Goal: Information Seeking & Learning: Compare options

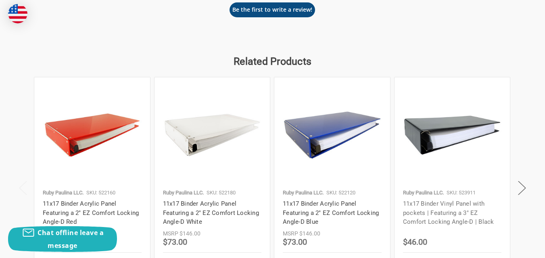
scroll to position [887, 0]
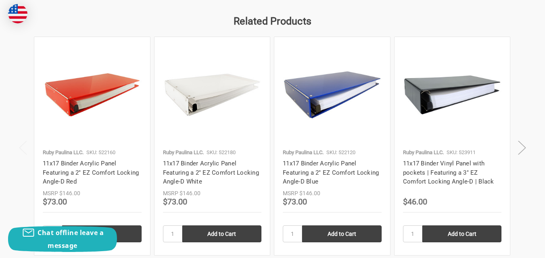
click at [522, 149] on button "Next" at bounding box center [521, 147] width 16 height 25
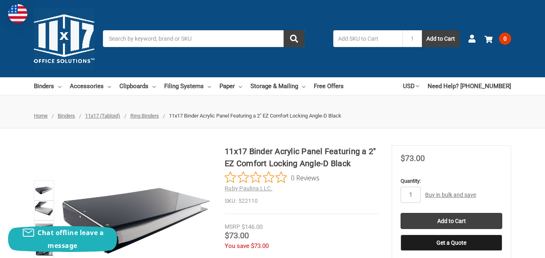
scroll to position [121, 0]
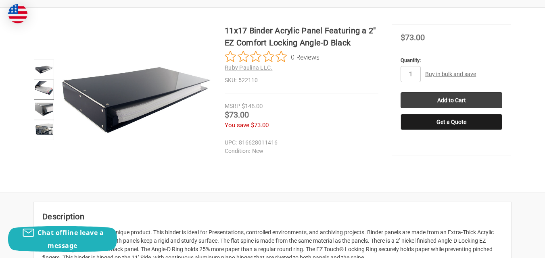
click at [43, 86] on img at bounding box center [44, 90] width 18 height 18
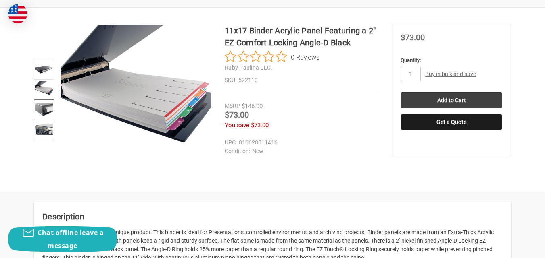
click at [39, 106] on img at bounding box center [44, 110] width 18 height 18
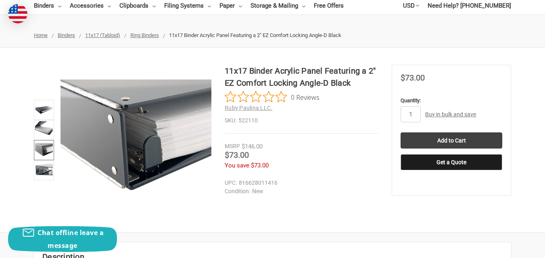
scroll to position [40, 0]
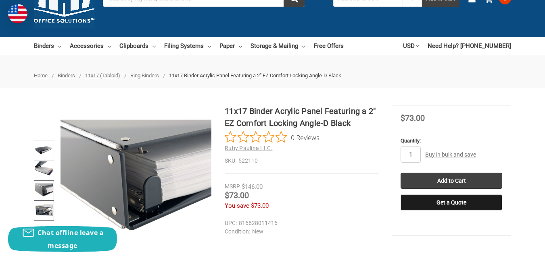
click at [43, 211] on img at bounding box center [44, 211] width 18 height 18
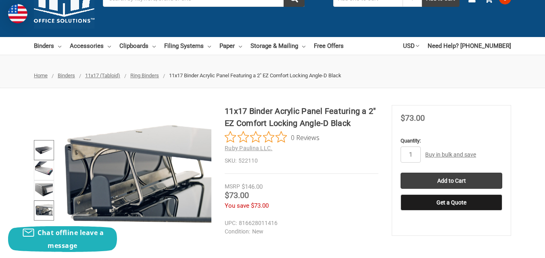
click at [44, 147] on img at bounding box center [44, 150] width 18 height 18
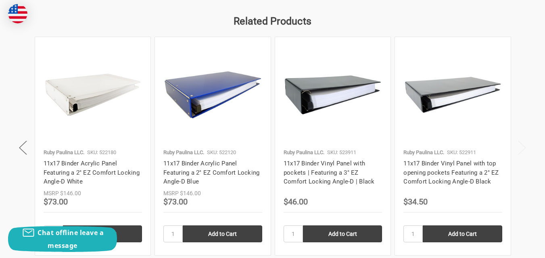
scroll to position [1088, 0]
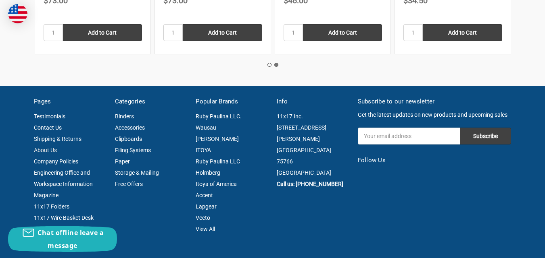
click at [42, 147] on link "About Us" at bounding box center [45, 150] width 23 height 6
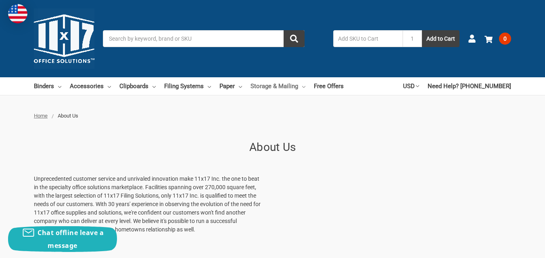
click at [265, 85] on link "Storage & Mailing" at bounding box center [277, 86] width 55 height 18
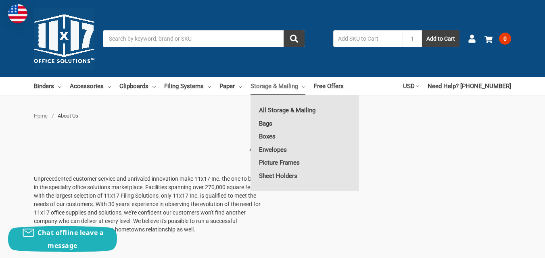
click at [265, 122] on link "Bags" at bounding box center [304, 123] width 108 height 13
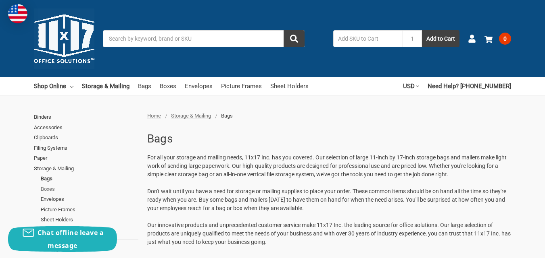
click at [46, 188] on link "Boxes" at bounding box center [90, 189] width 98 height 10
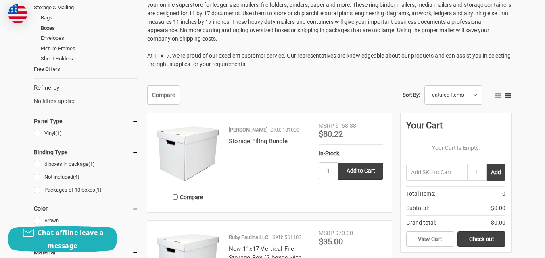
scroll to position [242, 0]
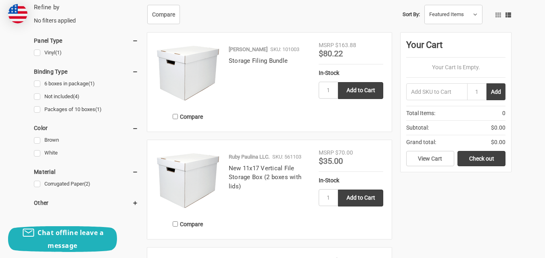
drag, startPoint x: 195, startPoint y: 178, endPoint x: 191, endPoint y: 175, distance: 4.3
click at [193, 177] on img at bounding box center [188, 181] width 64 height 64
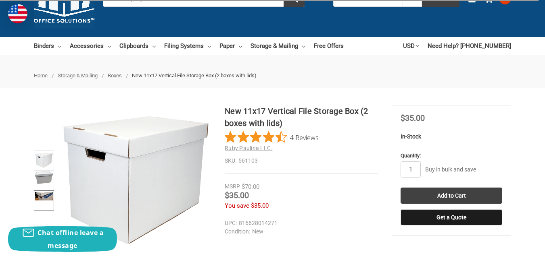
click at [45, 196] on img at bounding box center [44, 196] width 18 height 8
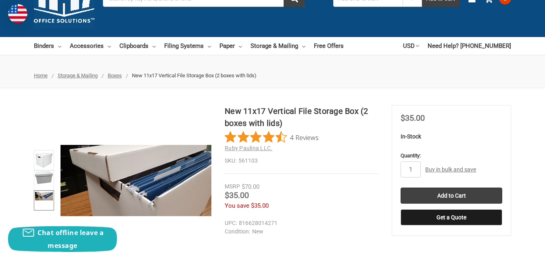
scroll to position [81, 0]
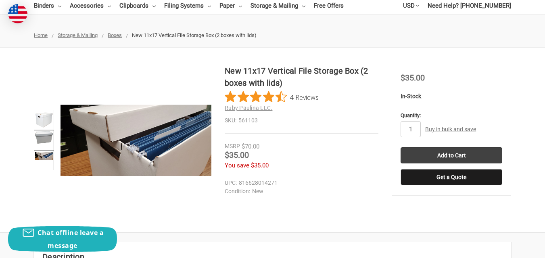
click at [44, 136] on img at bounding box center [44, 137] width 18 height 12
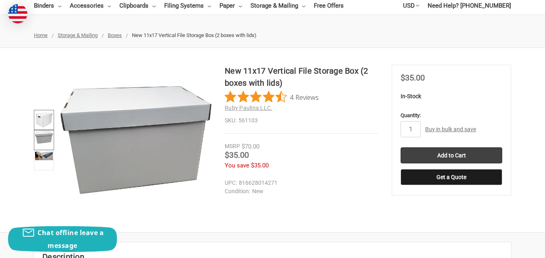
click at [41, 120] on img at bounding box center [44, 120] width 18 height 18
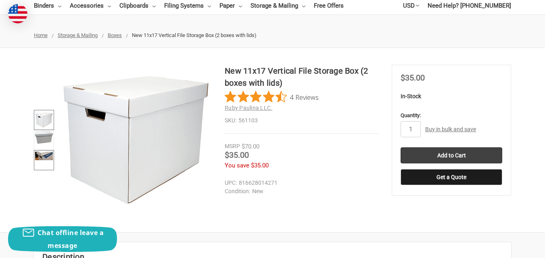
click at [42, 156] on img at bounding box center [44, 156] width 18 height 8
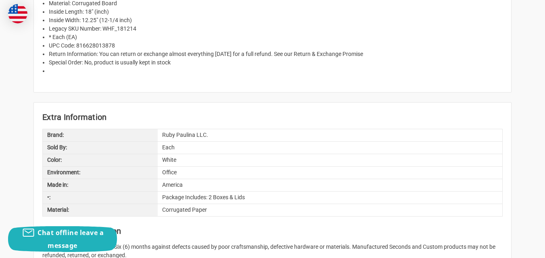
scroll to position [403, 0]
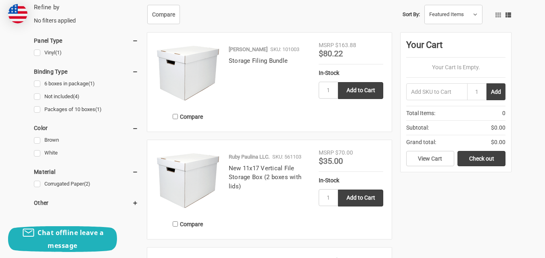
click at [55, 138] on link "Brown" at bounding box center [86, 140] width 104 height 11
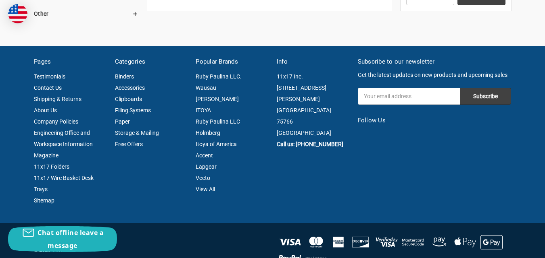
scroll to position [121, 0]
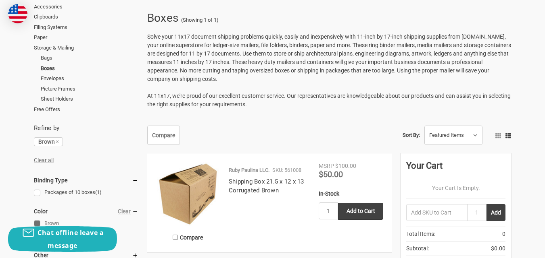
click at [192, 182] on img at bounding box center [188, 194] width 64 height 64
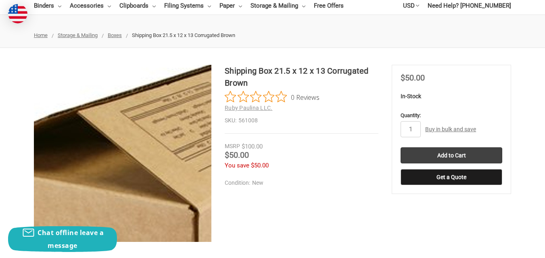
scroll to position [40, 0]
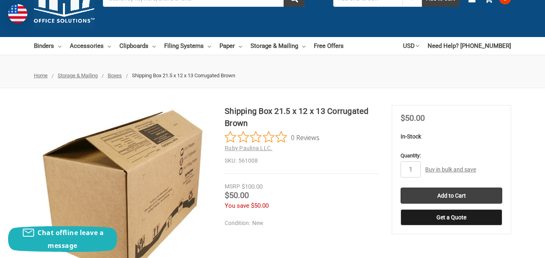
click at [431, 168] on link "Buy in bulk and save" at bounding box center [450, 169] width 51 height 6
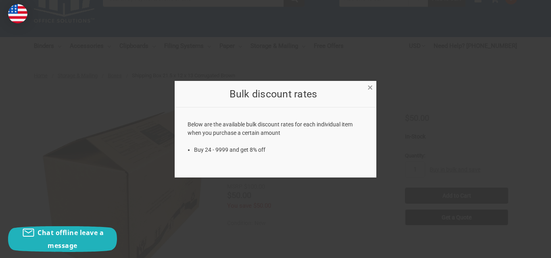
click at [369, 85] on span "×" at bounding box center [369, 88] width 5 height 12
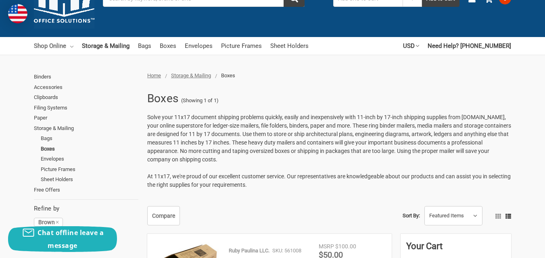
scroll to position [81, 0]
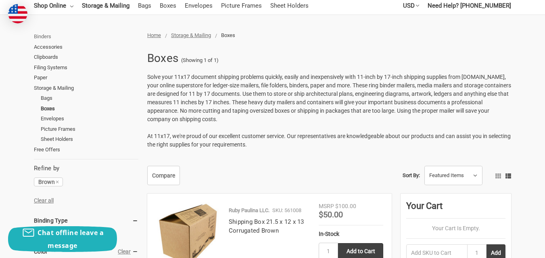
click at [42, 35] on link "Binders" at bounding box center [86, 36] width 104 height 10
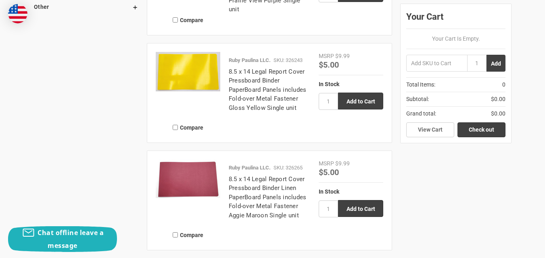
scroll to position [967, 0]
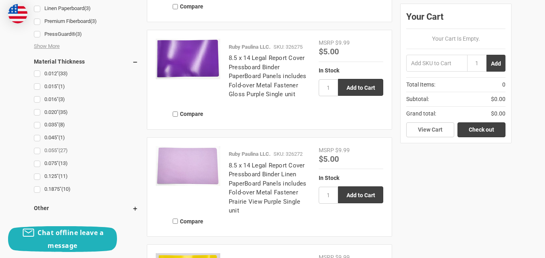
click at [52, 149] on link "0.055" (27)" at bounding box center [86, 151] width 104 height 11
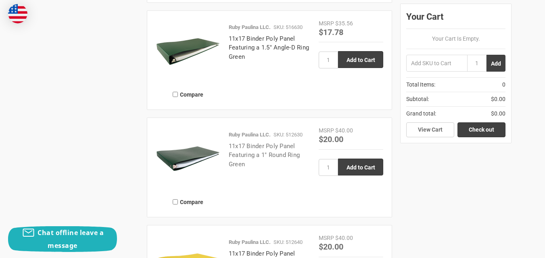
scroll to position [1290, 0]
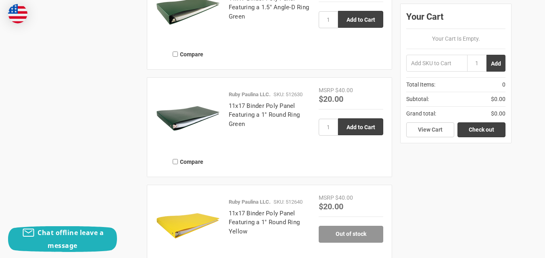
click at [189, 114] on img at bounding box center [188, 118] width 64 height 64
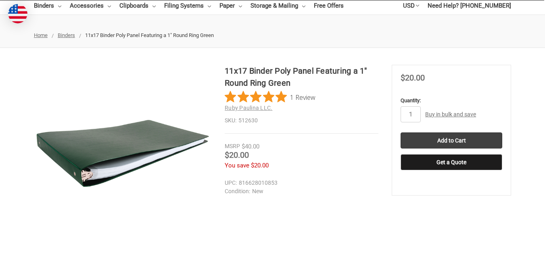
scroll to position [81, 0]
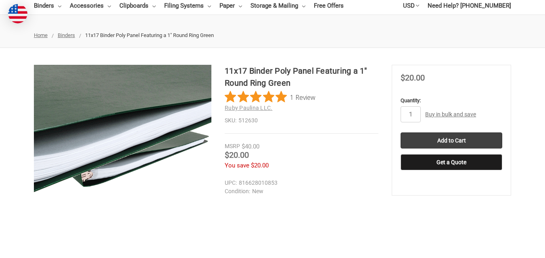
click at [137, 143] on img at bounding box center [69, 115] width 516 height 516
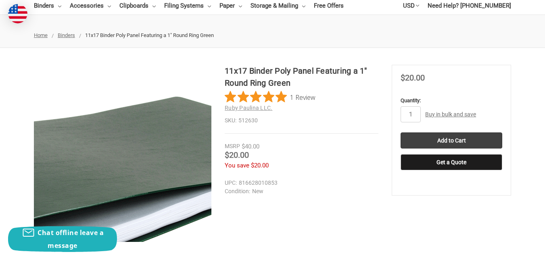
click at [133, 132] on img at bounding box center [102, 194] width 516 height 516
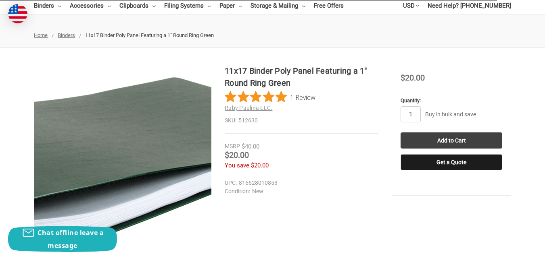
click at [135, 142] on img at bounding box center [99, 175] width 516 height 516
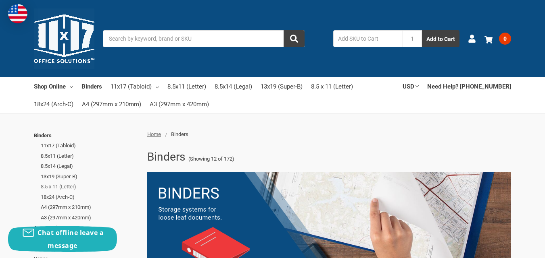
click at [56, 187] on link "8.5 x 11 (Letter)" at bounding box center [90, 187] width 98 height 10
click at [58, 186] on link "8.5 x 11 (Letter)" at bounding box center [90, 187] width 98 height 10
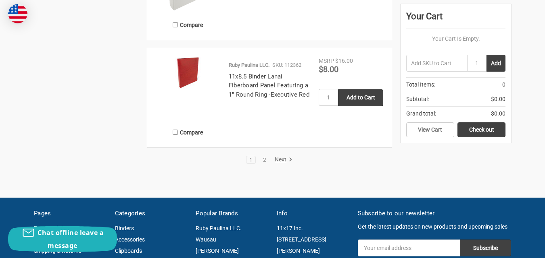
scroll to position [1491, 0]
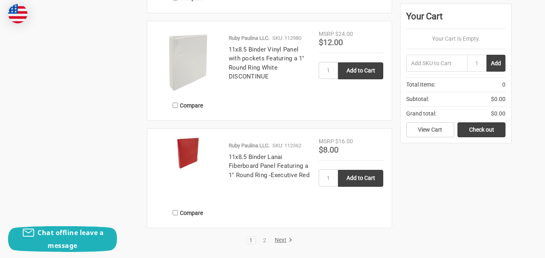
click at [189, 149] on img at bounding box center [188, 153] width 64 height 32
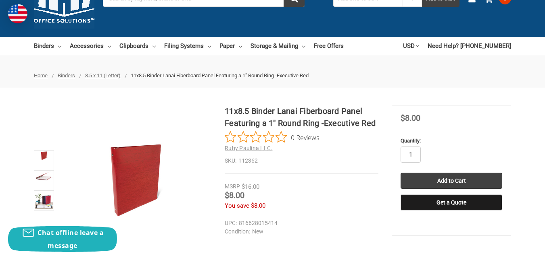
scroll to position [81, 0]
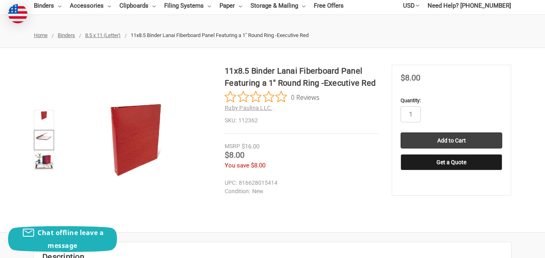
click at [44, 137] on img at bounding box center [44, 135] width 18 height 9
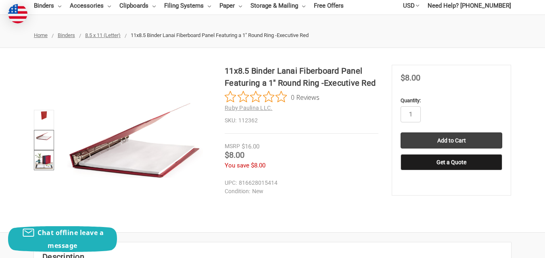
click at [48, 160] on img at bounding box center [44, 161] width 18 height 18
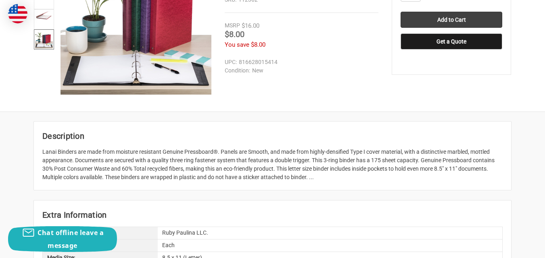
scroll to position [0, 0]
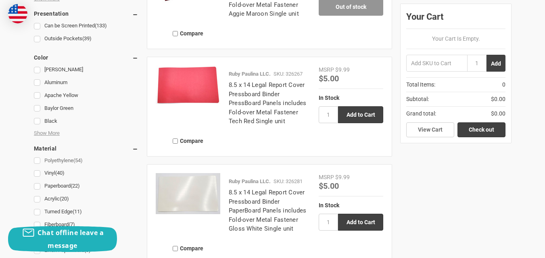
scroll to position [806, 0]
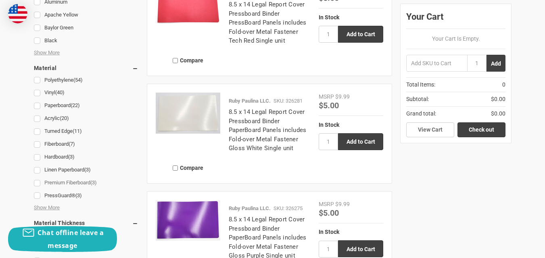
click at [60, 181] on link "Premium Fiberboard (3)" at bounding box center [86, 183] width 104 height 11
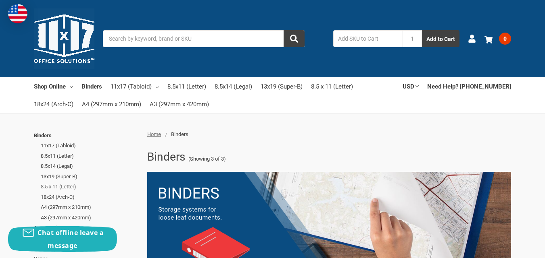
click at [51, 185] on link "8.5 x 11 (Letter)" at bounding box center [90, 187] width 98 height 10
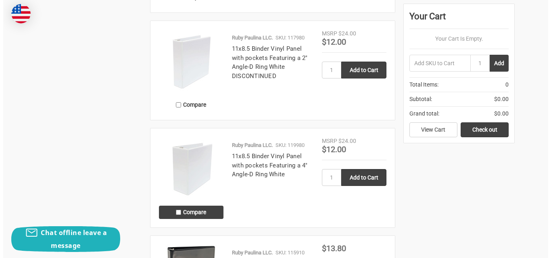
scroll to position [524, 0]
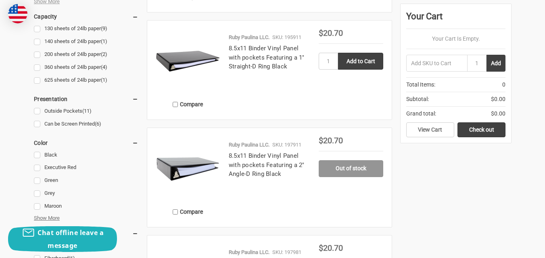
click at [52, 218] on span "Show More" at bounding box center [47, 218] width 26 height 8
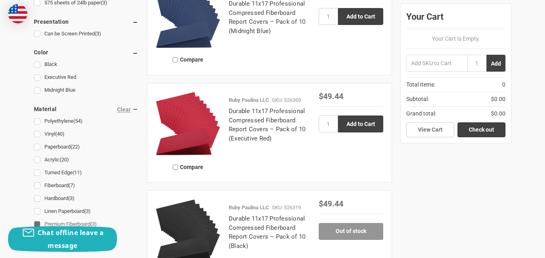
scroll to position [524, 0]
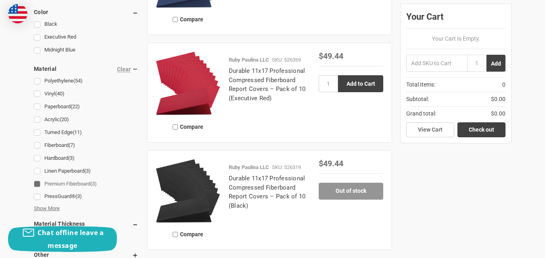
click at [55, 206] on span "Show More" at bounding box center [47, 209] width 26 height 8
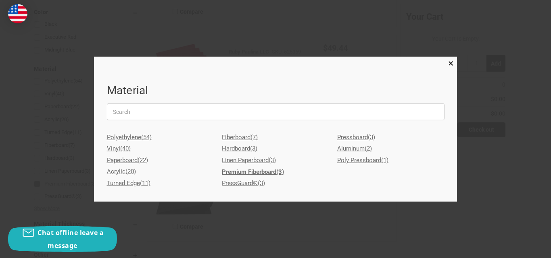
click at [248, 182] on link "PressGuard® (3)" at bounding box center [275, 184] width 107 height 12
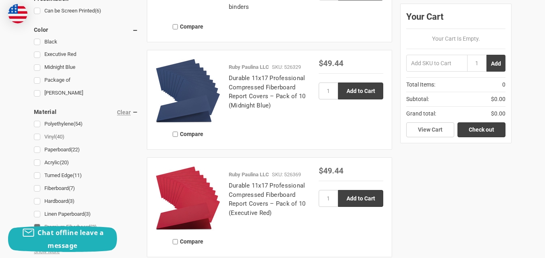
scroll to position [605, 0]
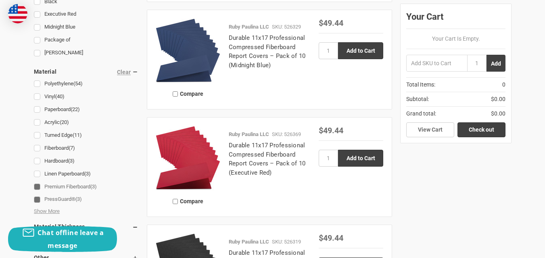
click at [67, 108] on link "Paperboard (22)" at bounding box center [86, 109] width 104 height 11
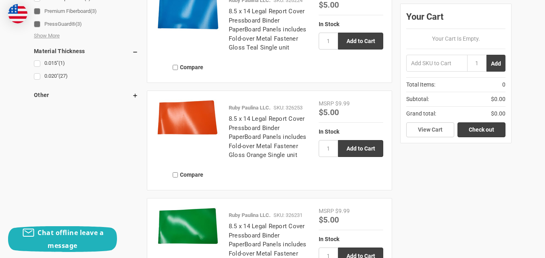
scroll to position [1008, 0]
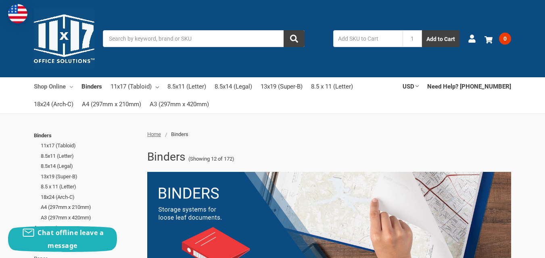
click at [58, 85] on link "Shop Online" at bounding box center [53, 86] width 39 height 18
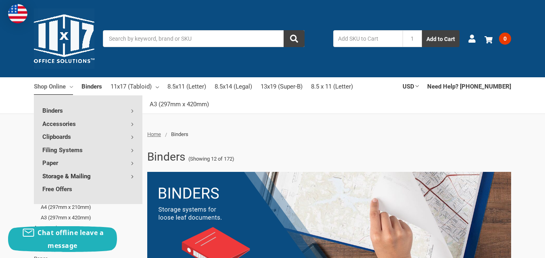
scroll to position [40, 0]
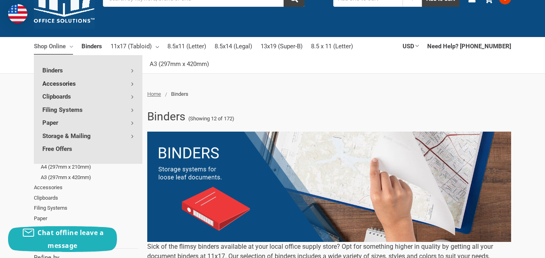
click at [67, 82] on link "Accessories" at bounding box center [88, 83] width 108 height 13
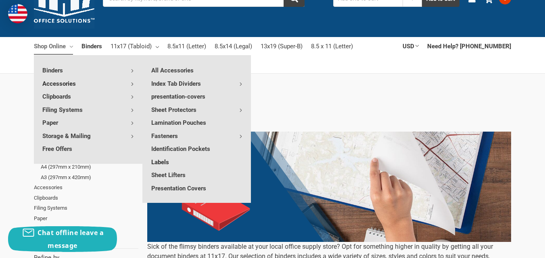
click at [161, 161] on link "Labels" at bounding box center [197, 162] width 108 height 13
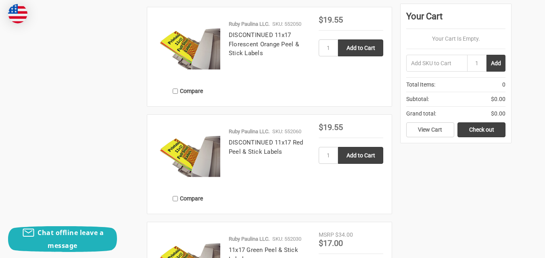
scroll to position [564, 0]
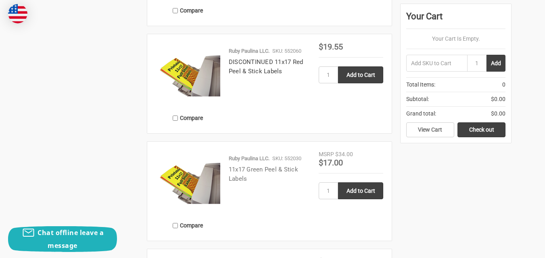
click at [256, 168] on link "11x17 Green Peel & Stick Labels" at bounding box center [263, 174] width 69 height 17
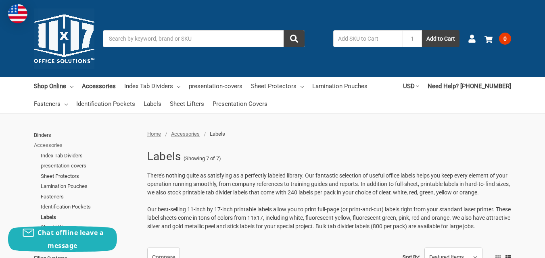
click at [54, 143] on link "Accessories" at bounding box center [86, 145] width 104 height 10
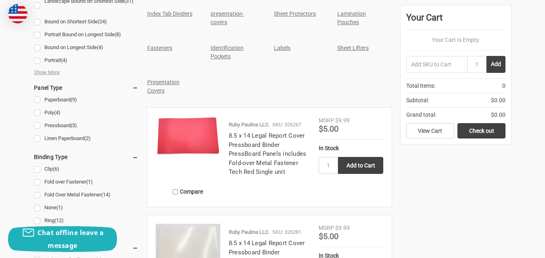
scroll to position [363, 0]
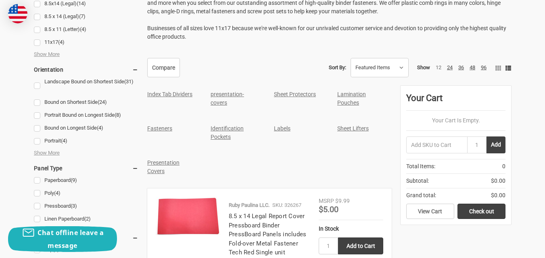
click at [351, 93] on link "Lamination Pouches" at bounding box center [351, 98] width 29 height 15
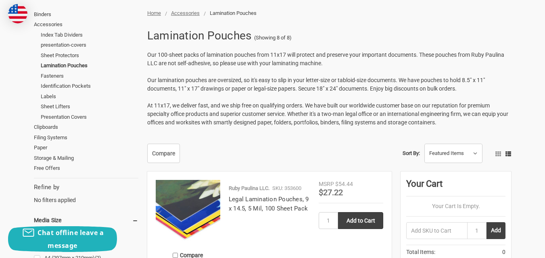
scroll to position [81, 0]
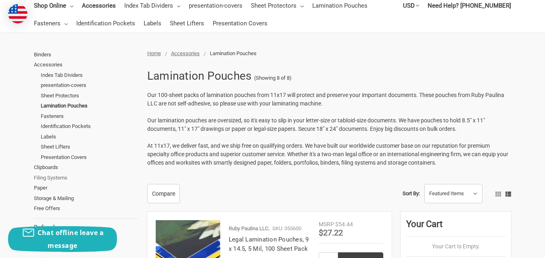
click at [58, 177] on link "Filing Systems" at bounding box center [86, 178] width 104 height 10
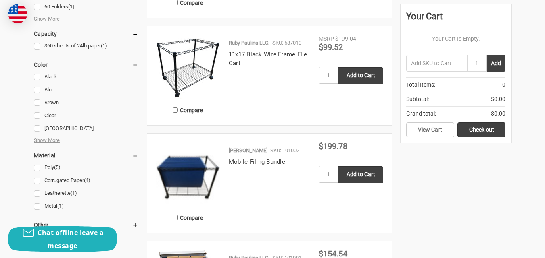
scroll to position [363, 0]
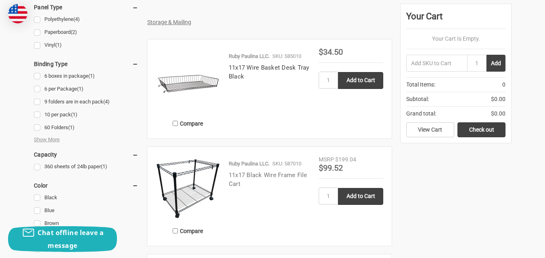
click at [259, 183] on link "11x17 Black Wire Frame File Cart" at bounding box center [268, 180] width 79 height 17
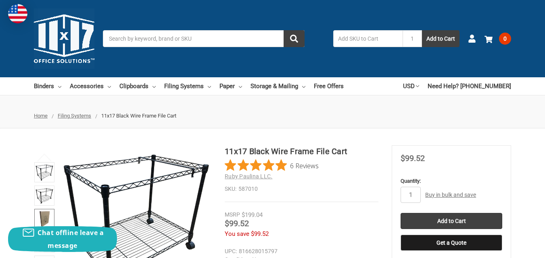
click at [42, 217] on img at bounding box center [44, 219] width 18 height 18
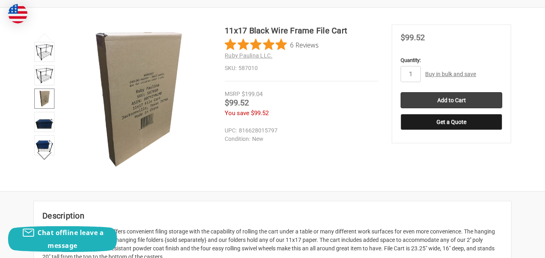
scroll to position [40, 0]
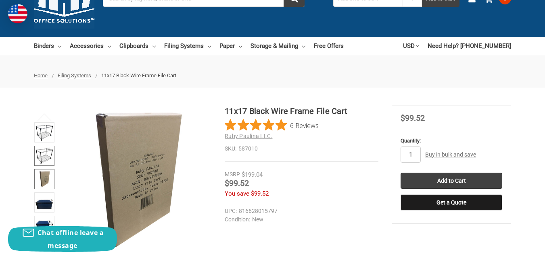
click at [48, 156] on img at bounding box center [44, 156] width 18 height 18
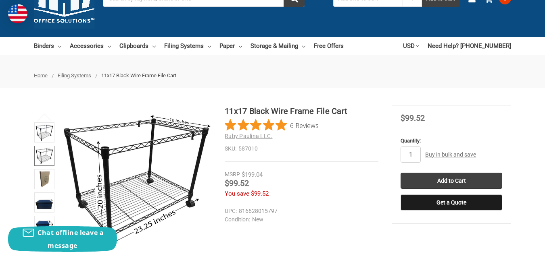
scroll to position [81, 0]
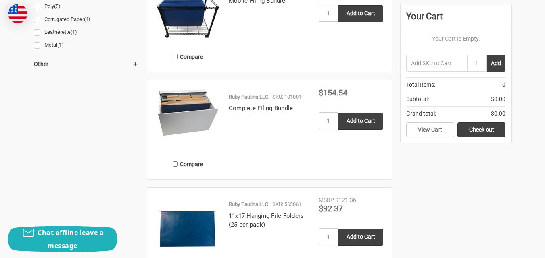
scroll to position [685, 0]
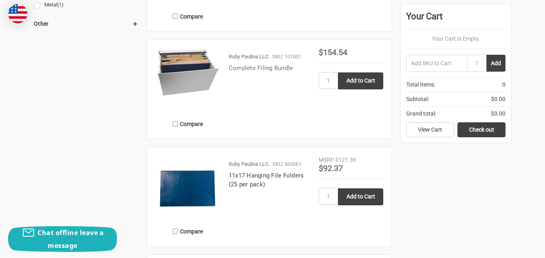
click at [262, 72] on link "Complete Filing Bundle" at bounding box center [261, 67] width 64 height 7
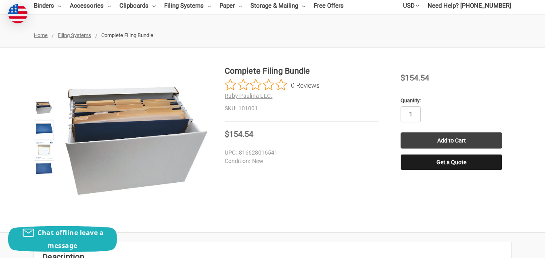
click at [43, 128] on img at bounding box center [44, 127] width 18 height 13
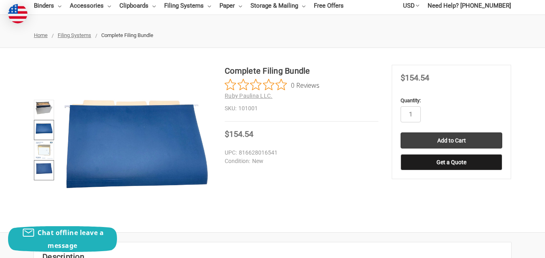
click at [42, 165] on img at bounding box center [44, 169] width 18 height 14
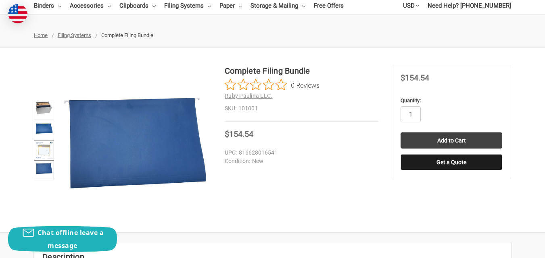
click at [47, 148] on img at bounding box center [44, 150] width 18 height 18
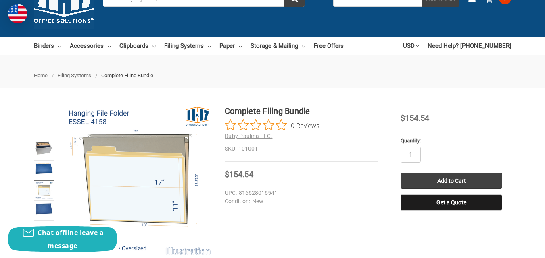
scroll to position [242, 0]
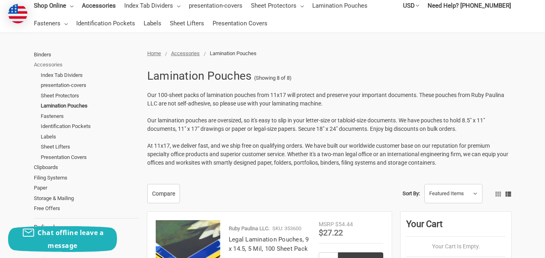
click at [46, 64] on link "Accessories" at bounding box center [86, 65] width 104 height 10
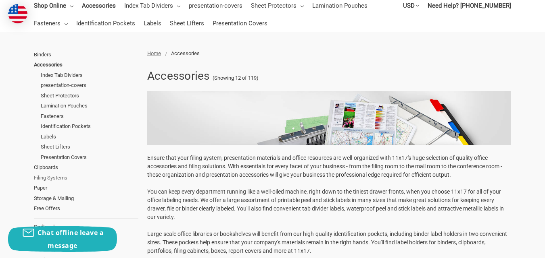
click at [60, 178] on link "Filing Systems" at bounding box center [86, 178] width 104 height 10
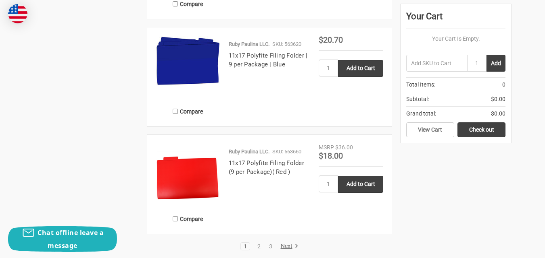
scroll to position [1572, 0]
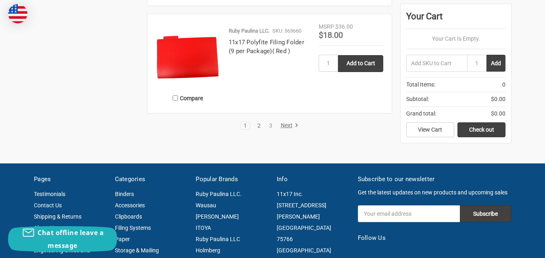
click at [256, 129] on link "2" at bounding box center [258, 126] width 9 height 6
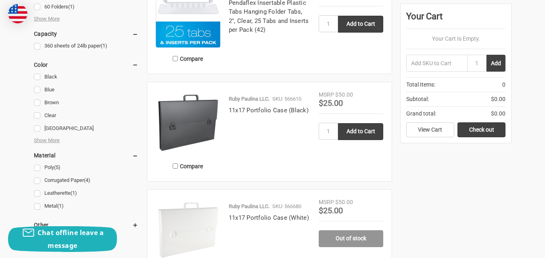
scroll to position [524, 0]
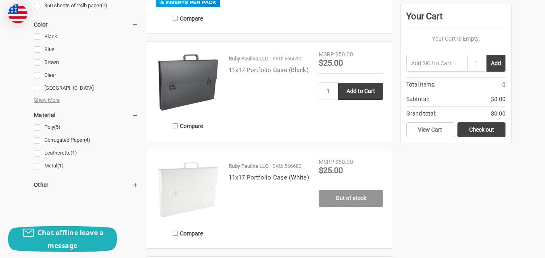
click at [279, 74] on link "11x17 Portfolio Case (Black)" at bounding box center [269, 70] width 80 height 7
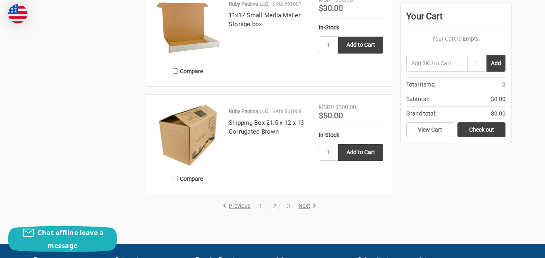
scroll to position [1612, 0]
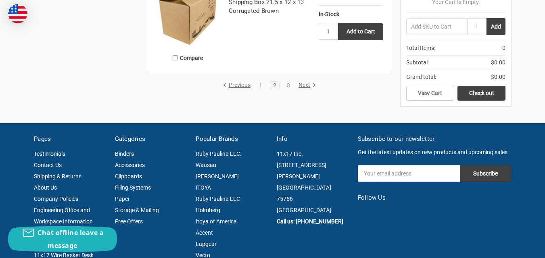
click at [305, 89] on link "Next" at bounding box center [305, 85] width 21 height 7
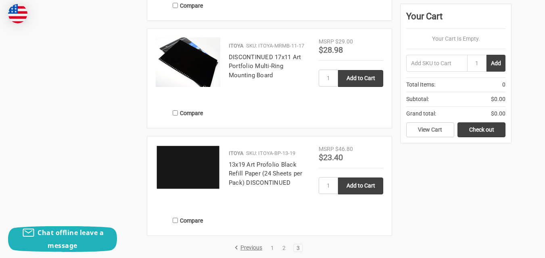
scroll to position [1008, 0]
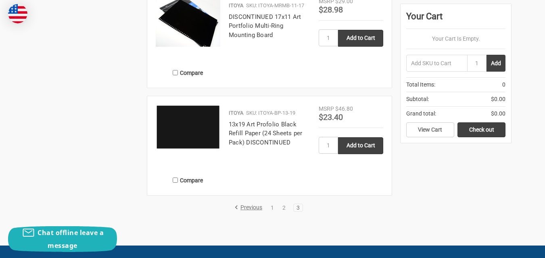
click at [297, 211] on link "3" at bounding box center [297, 208] width 9 height 6
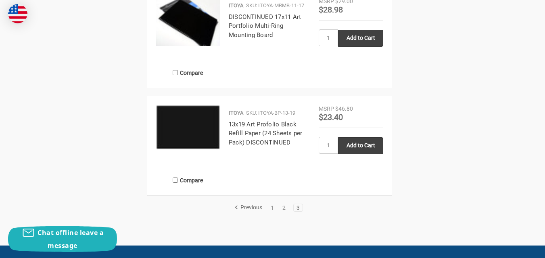
scroll to position [0, 0]
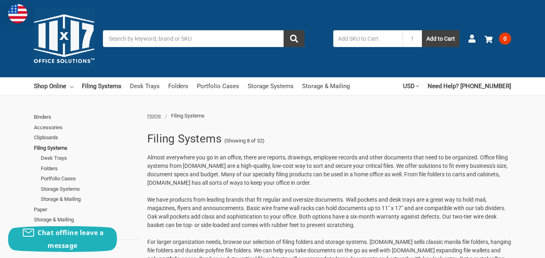
click at [297, 216] on p "We have products from leading brands that fit regular and oversize documents. W…" at bounding box center [329, 213] width 364 height 34
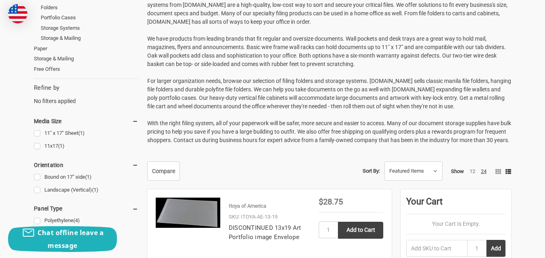
scroll to position [40, 0]
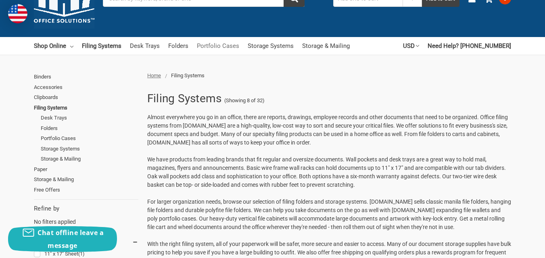
click at [229, 45] on link "Portfolio Cases" at bounding box center [218, 46] width 42 height 18
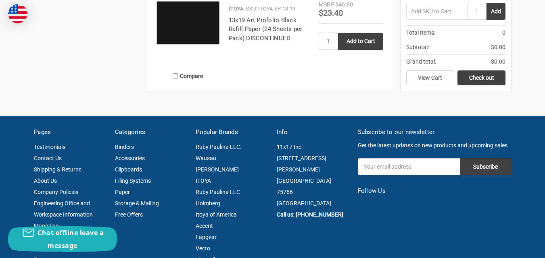
scroll to position [1209, 0]
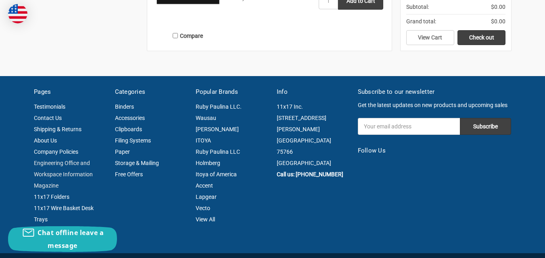
click at [50, 185] on link "Engineering Office and Workspace Information Magazine" at bounding box center [63, 174] width 59 height 29
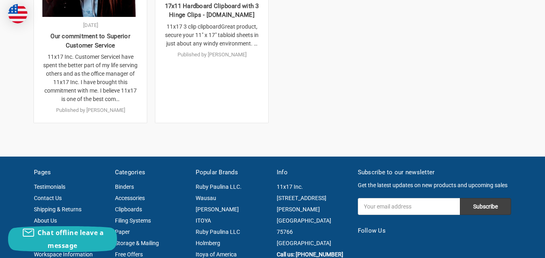
scroll to position [806, 0]
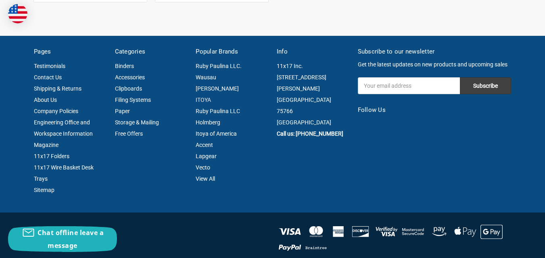
click at [205, 103] on link "ITOYA" at bounding box center [202, 100] width 15 height 6
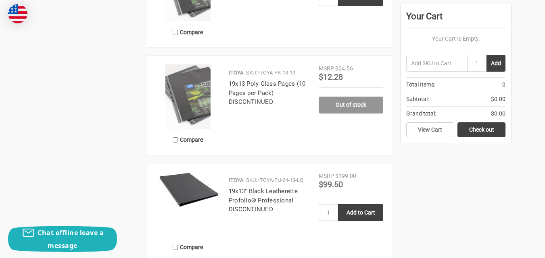
scroll to position [564, 0]
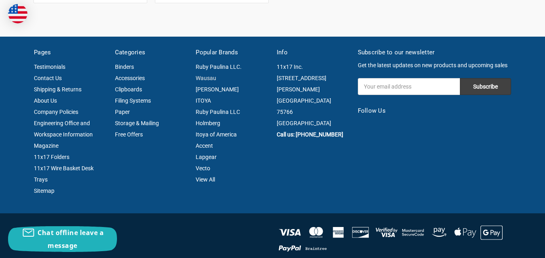
click at [207, 81] on link "Wausau" at bounding box center [205, 78] width 21 height 6
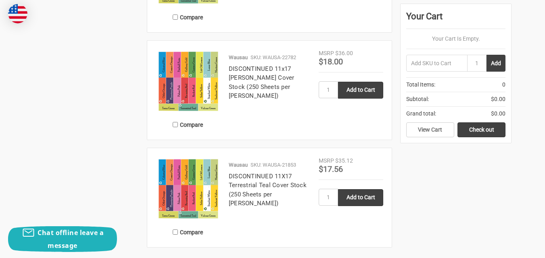
scroll to position [1249, 0]
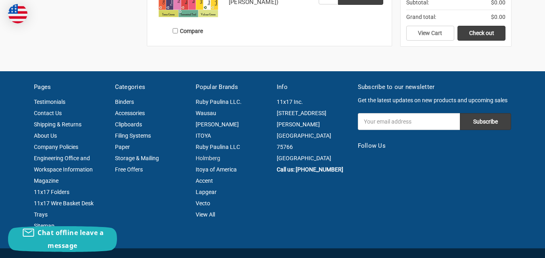
click at [210, 158] on link "Holmberg" at bounding box center [207, 158] width 25 height 6
click at [79, 168] on link "Engineering Office and Workspace Information Magazine" at bounding box center [63, 169] width 59 height 29
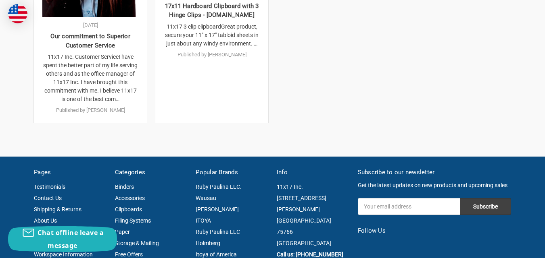
scroll to position [363, 0]
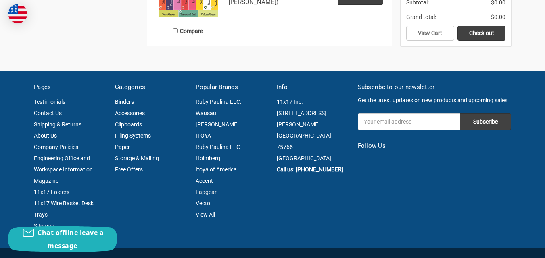
click at [211, 191] on link "Lapgear" at bounding box center [205, 192] width 21 height 6
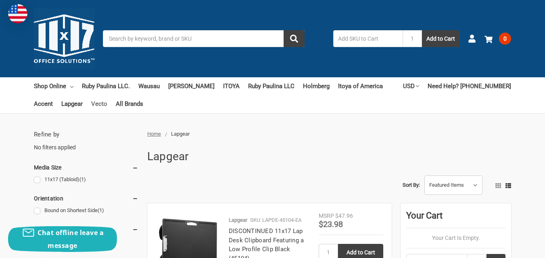
click at [100, 103] on link "Vecto" at bounding box center [99, 104] width 16 height 18
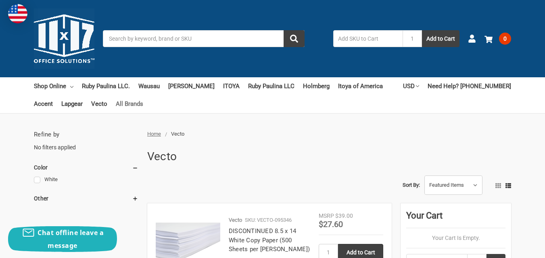
click at [133, 102] on link "All Brands" at bounding box center [129, 104] width 27 height 18
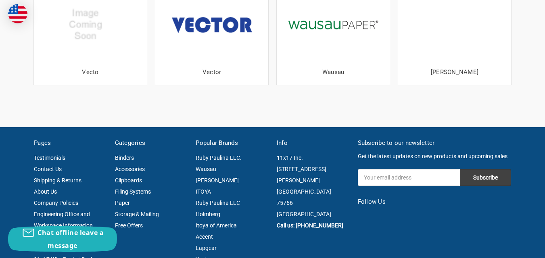
scroll to position [685, 0]
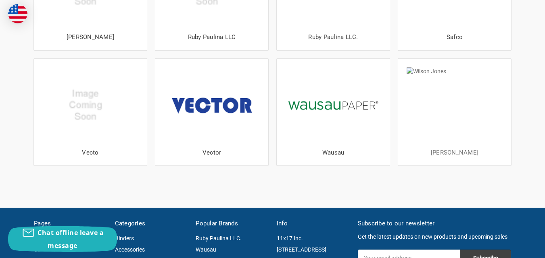
click at [445, 152] on link "[PERSON_NAME]" at bounding box center [454, 152] width 48 height 7
click at [330, 152] on link "Wausau" at bounding box center [333, 152] width 22 height 7
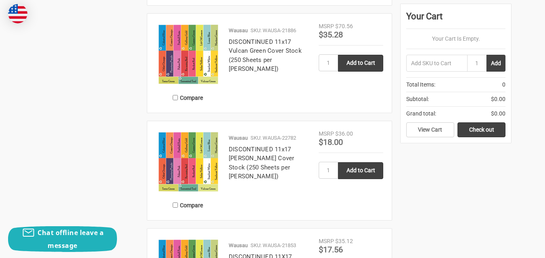
scroll to position [1169, 0]
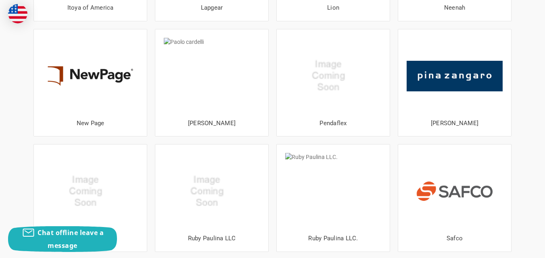
scroll to position [443, 0]
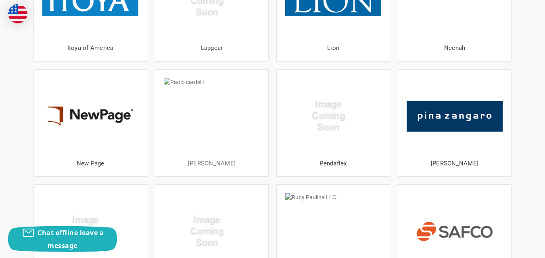
click at [215, 162] on link "Paolo cardelli" at bounding box center [212, 163] width 48 height 7
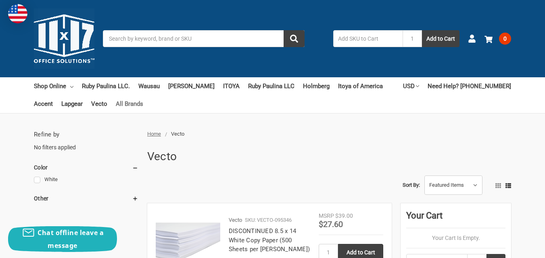
click at [133, 101] on link "All Brands" at bounding box center [129, 104] width 27 height 18
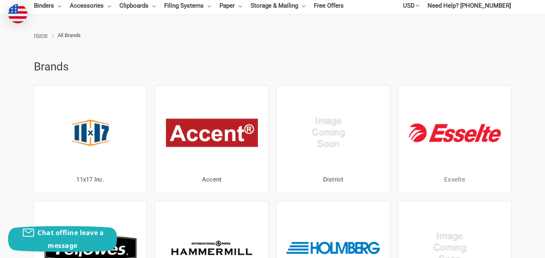
click at [453, 178] on link "Esselte" at bounding box center [454, 179] width 21 height 7
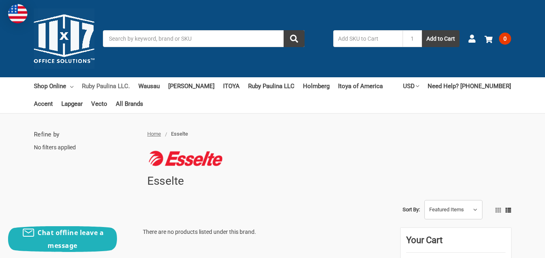
scroll to position [81, 0]
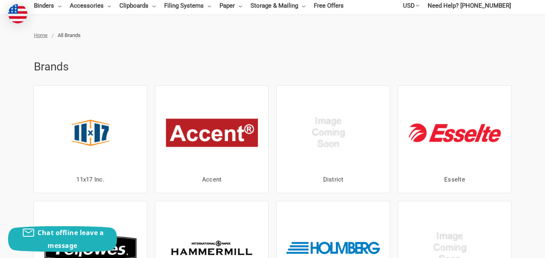
scroll to position [202, 0]
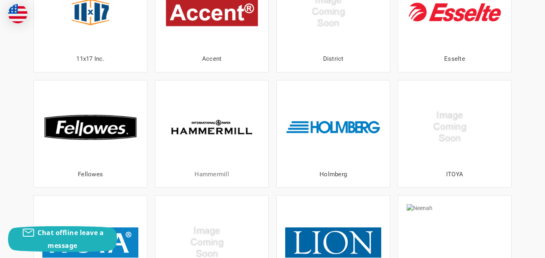
click at [220, 175] on link "Hammermill" at bounding box center [211, 174] width 35 height 7
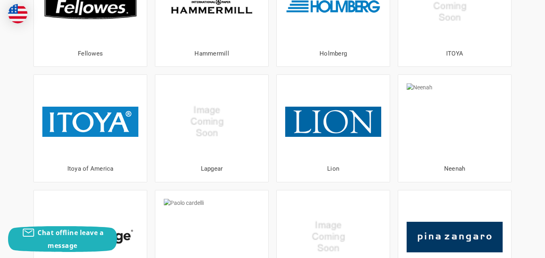
scroll to position [403, 0]
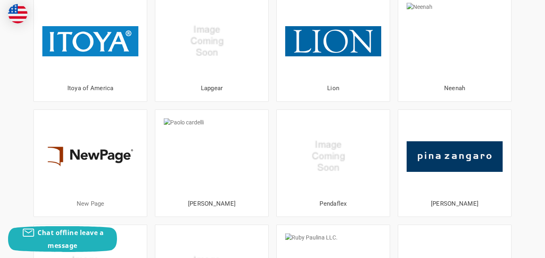
click at [97, 202] on link "New Page" at bounding box center [91, 203] width 28 height 7
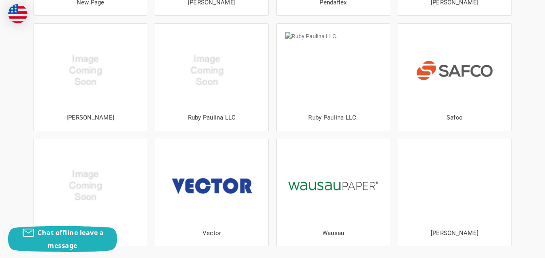
scroll to position [766, 0]
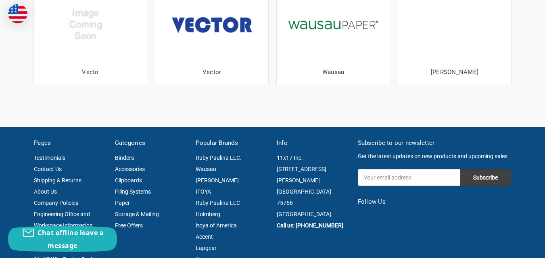
click at [44, 189] on link "About Us" at bounding box center [45, 192] width 23 height 6
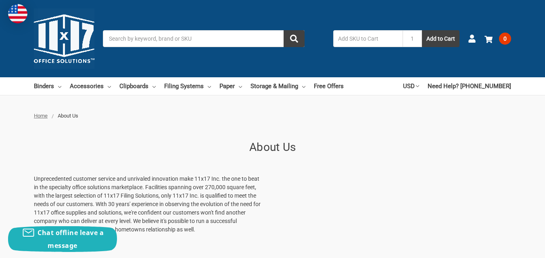
scroll to position [81, 0]
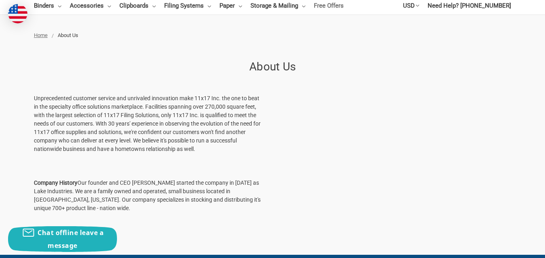
click at [336, 4] on link "Free Offers" at bounding box center [329, 6] width 30 height 18
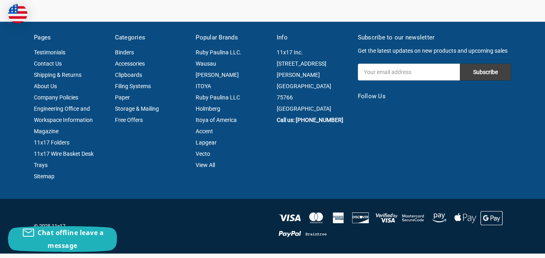
scroll to position [403, 0]
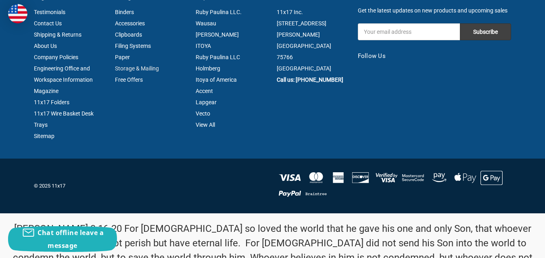
click at [146, 67] on link "Storage & Mailing" at bounding box center [137, 68] width 44 height 6
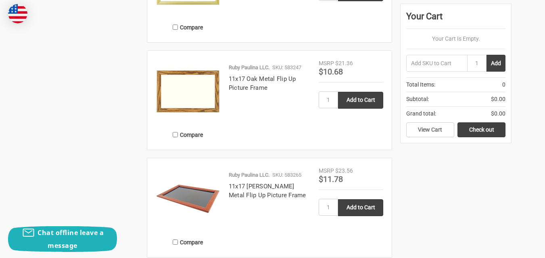
scroll to position [726, 0]
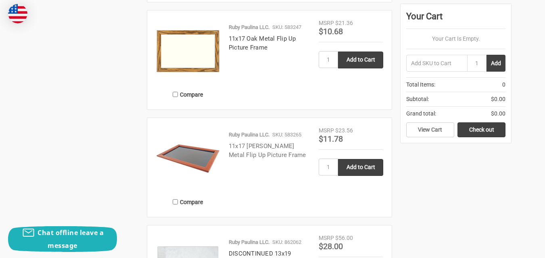
click at [277, 144] on link "11x17 [PERSON_NAME] Metal Flip Up Picture Frame" at bounding box center [267, 151] width 77 height 17
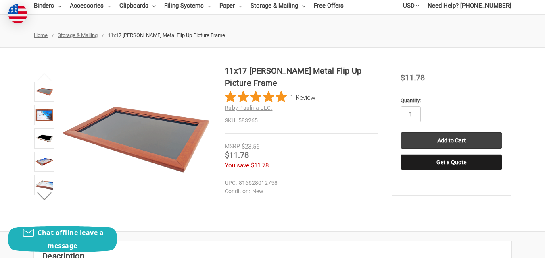
scroll to position [121, 0]
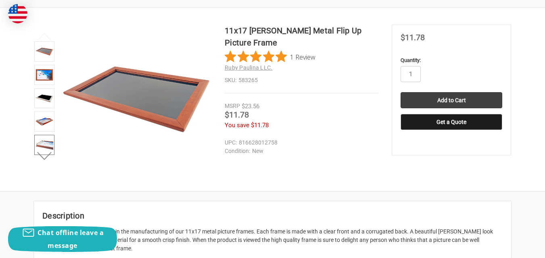
click at [47, 141] on img at bounding box center [44, 145] width 18 height 18
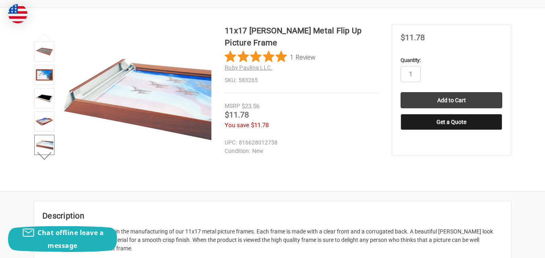
scroll to position [161, 0]
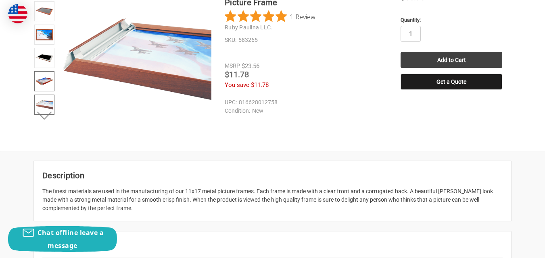
click at [42, 80] on img at bounding box center [44, 82] width 18 height 18
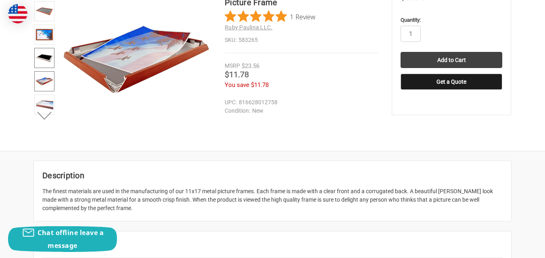
click at [45, 55] on img at bounding box center [44, 58] width 18 height 18
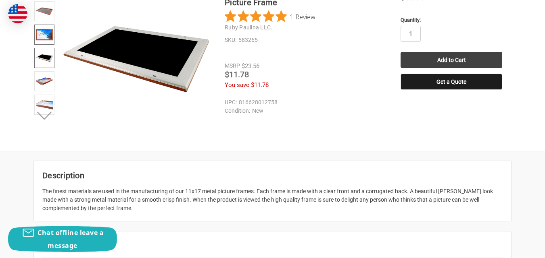
click at [46, 33] on img at bounding box center [44, 35] width 18 height 18
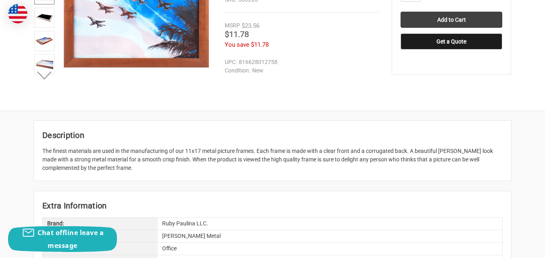
scroll to position [0, 0]
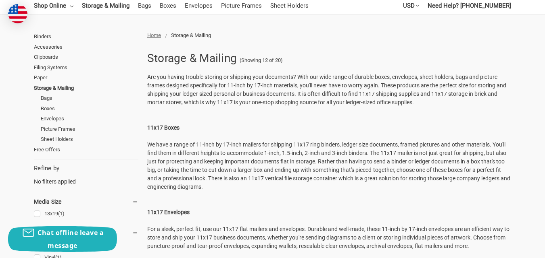
scroll to position [40, 0]
